Goal: Navigation & Orientation: Find specific page/section

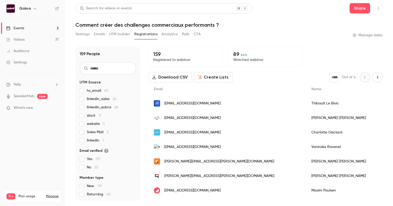
click at [46, 32] on link "Events 2" at bounding box center [32, 28] width 65 height 11
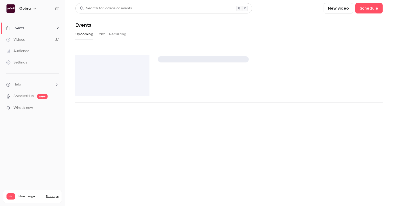
click at [43, 42] on link "Videos 37" at bounding box center [32, 39] width 65 height 11
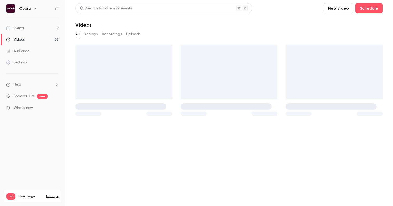
click at [50, 32] on link "Events 2" at bounding box center [32, 28] width 65 height 11
